Goal: Task Accomplishment & Management: Use online tool/utility

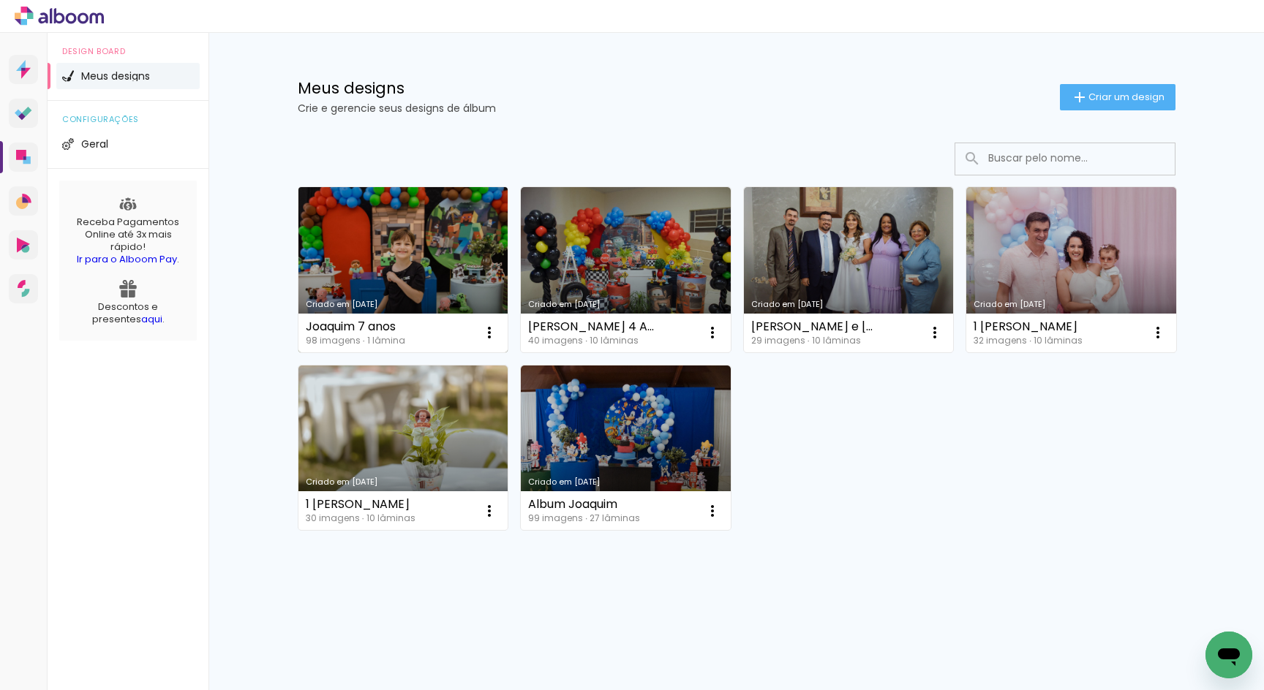
click at [410, 276] on link "Criado em [DATE]" at bounding box center [403, 269] width 210 height 165
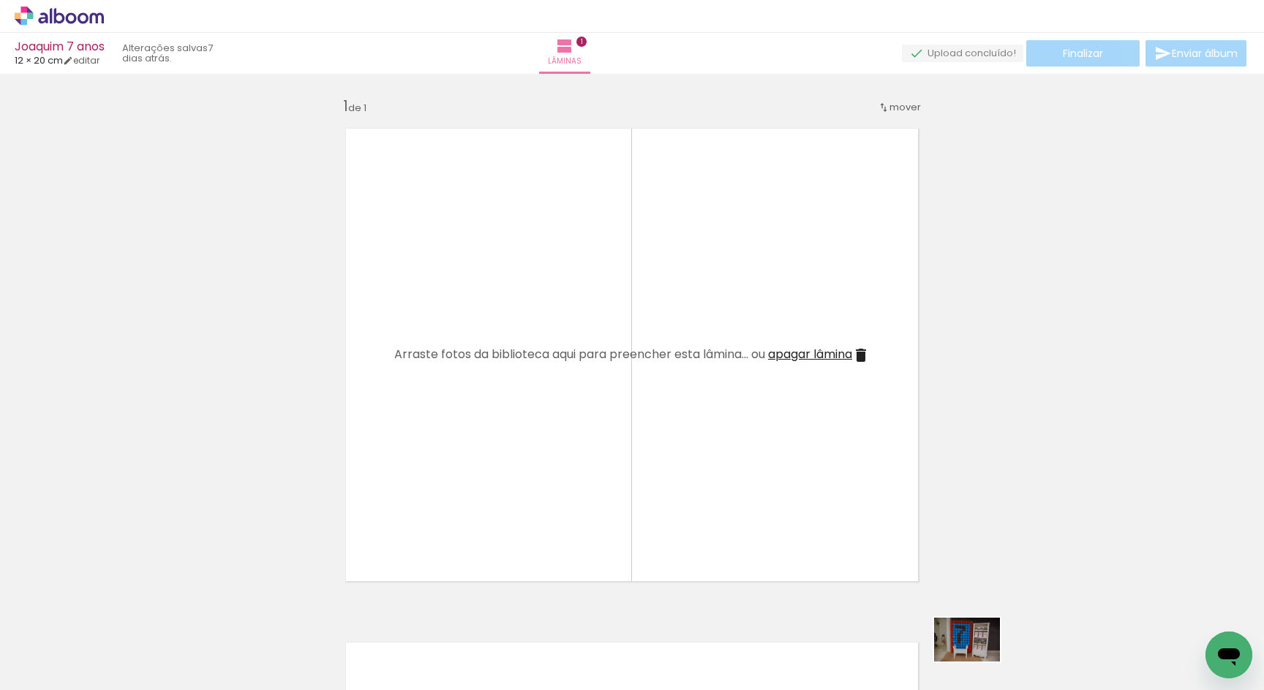
drag, startPoint x: 936, startPoint y: 677, endPoint x: 979, endPoint y: 661, distance: 46.1
click at [979, 662] on quentale-thumb at bounding box center [965, 641] width 82 height 84
click at [67, 15] on icon at bounding box center [59, 16] width 89 height 19
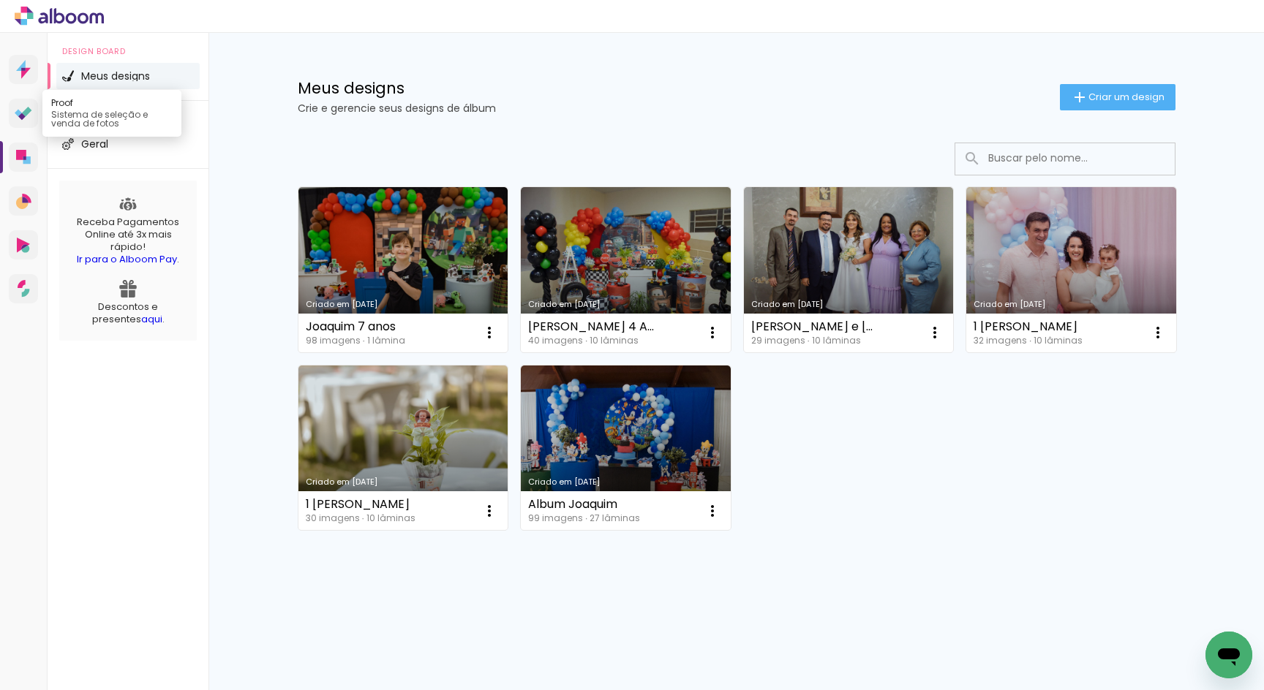
click at [27, 102] on link "Proof Sistema de seleção e venda de fotos" at bounding box center [23, 113] width 29 height 29
